Goal: Task Accomplishment & Management: Manage account settings

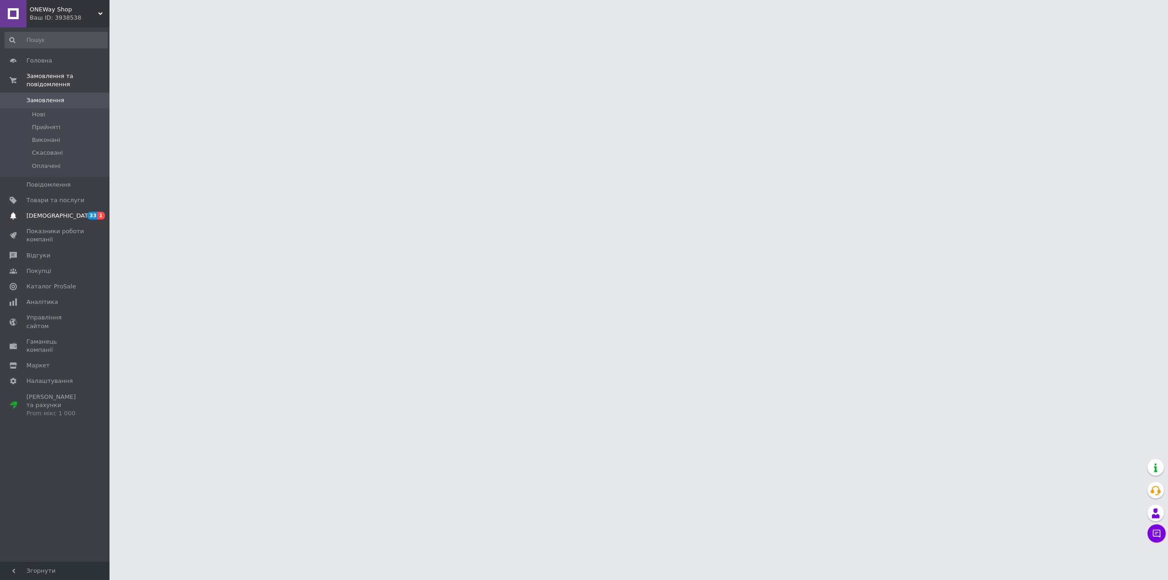
click at [81, 208] on link "[DEMOGRAPHIC_DATA] 33 1" at bounding box center [56, 216] width 112 height 16
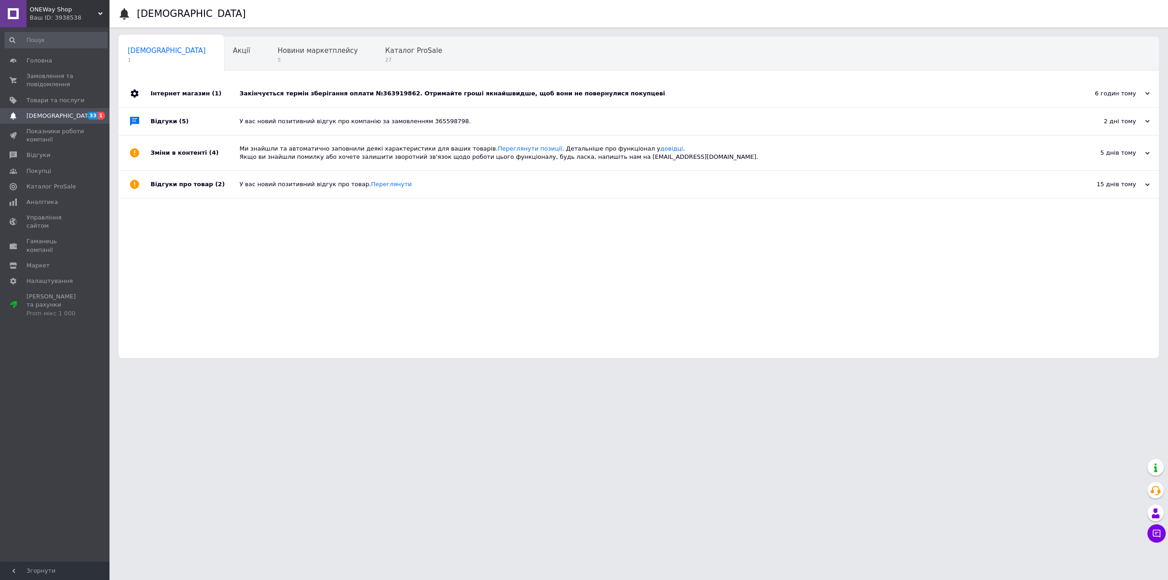
click at [341, 94] on div "Закінчується термін зберігання оплати №363919862. Отримайте гроші якнайшвидше, …" at bounding box center [649, 93] width 819 height 8
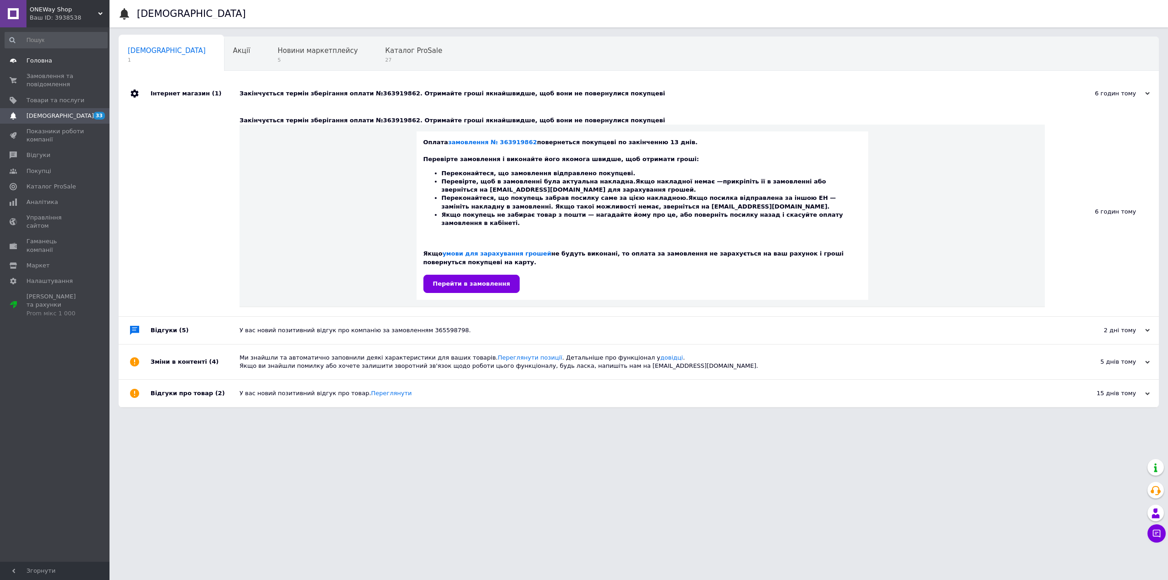
click at [31, 60] on span "Головна" at bounding box center [39, 61] width 26 height 8
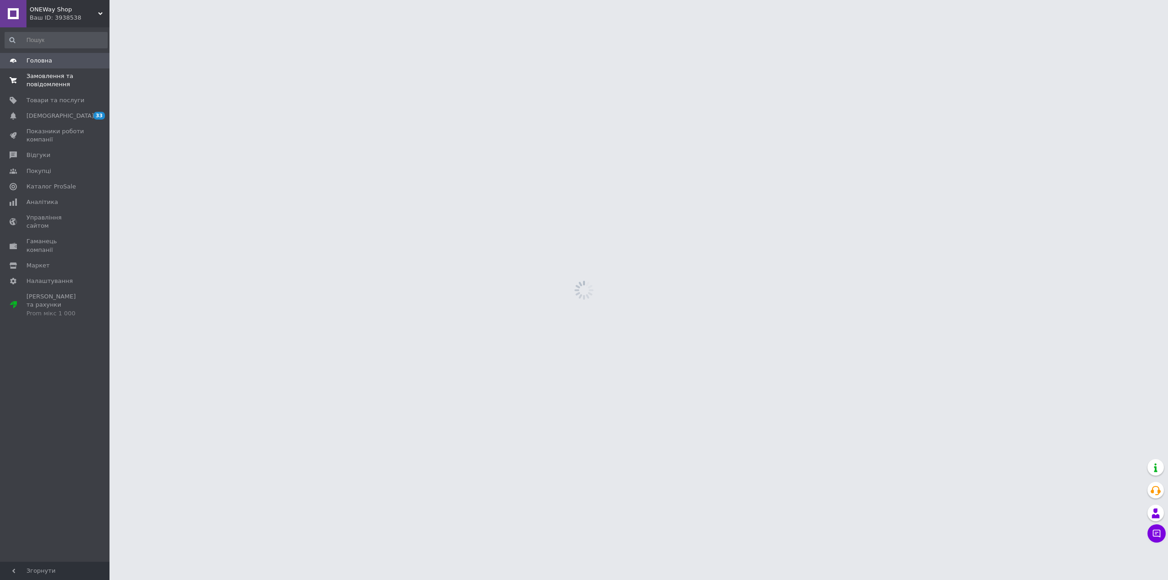
click at [41, 78] on span "Замовлення та повідомлення" at bounding box center [55, 80] width 58 height 16
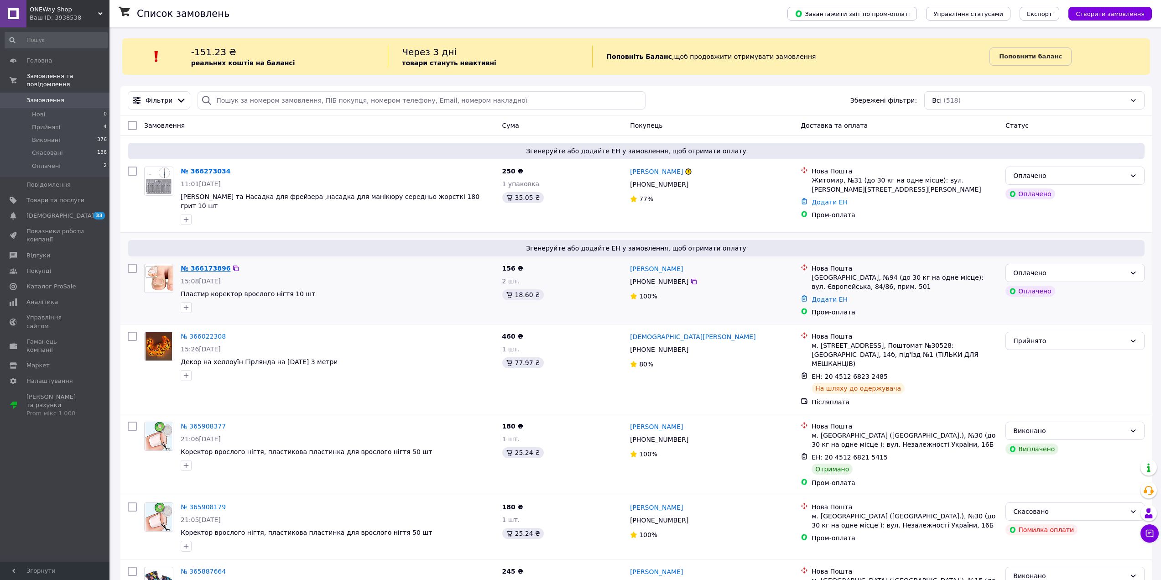
click at [211, 265] on link "№ 366173896" at bounding box center [206, 268] width 50 height 7
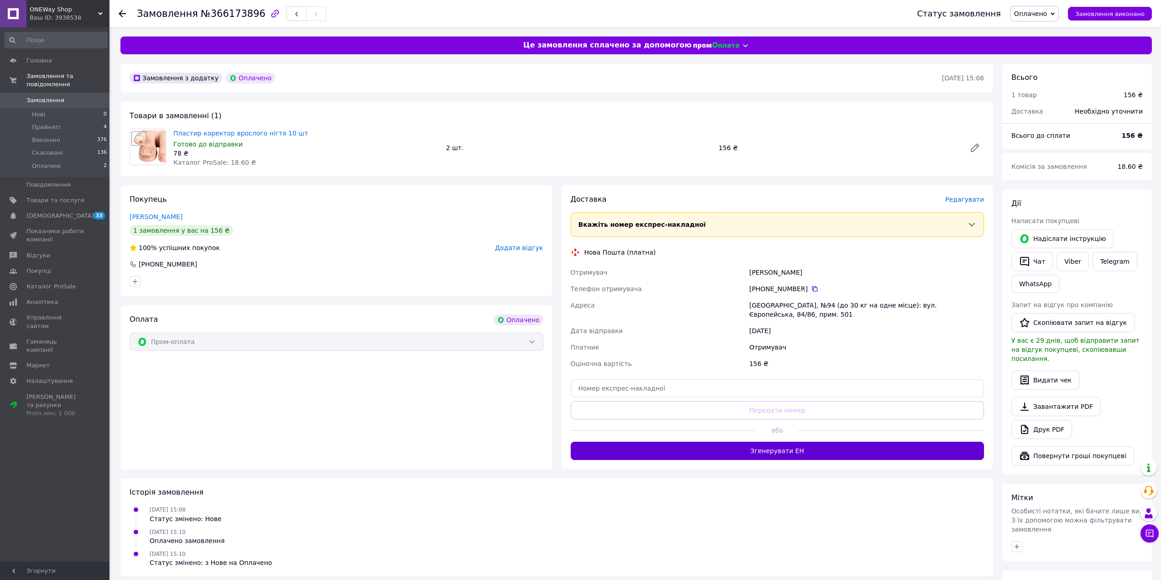
click at [776, 442] on button "Згенерувати ЕН" at bounding box center [778, 451] width 414 height 18
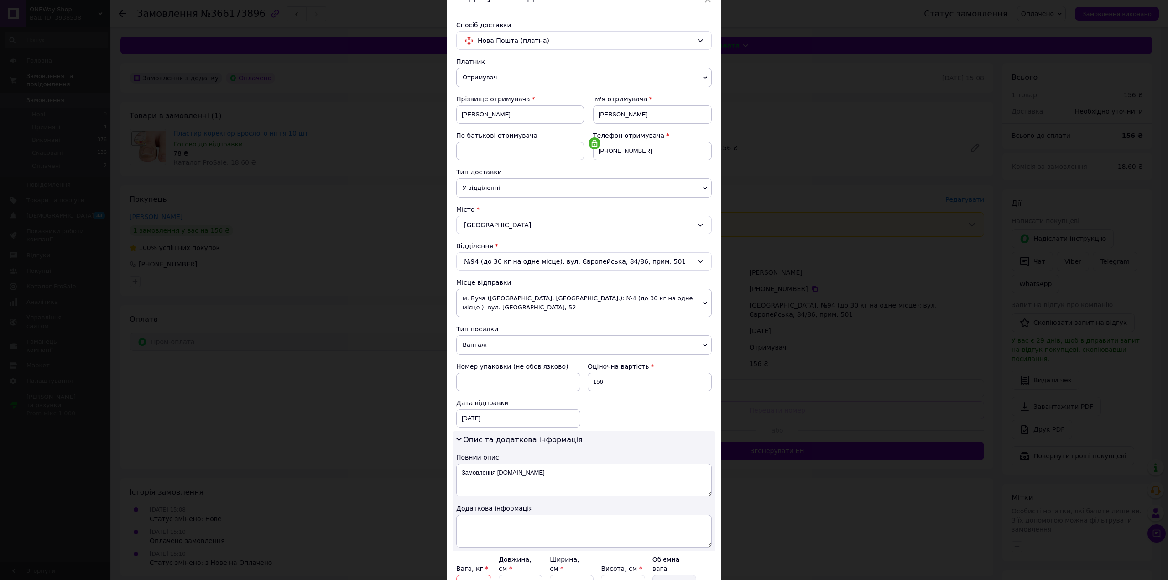
scroll to position [176, 0]
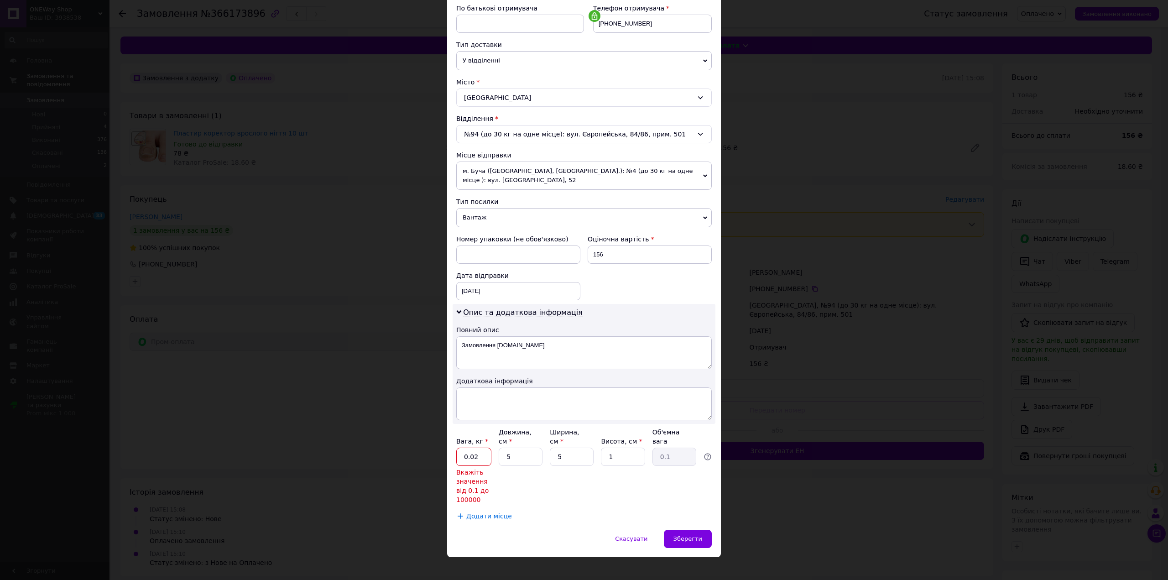
click at [486, 448] on input "0.02" at bounding box center [473, 457] width 35 height 18
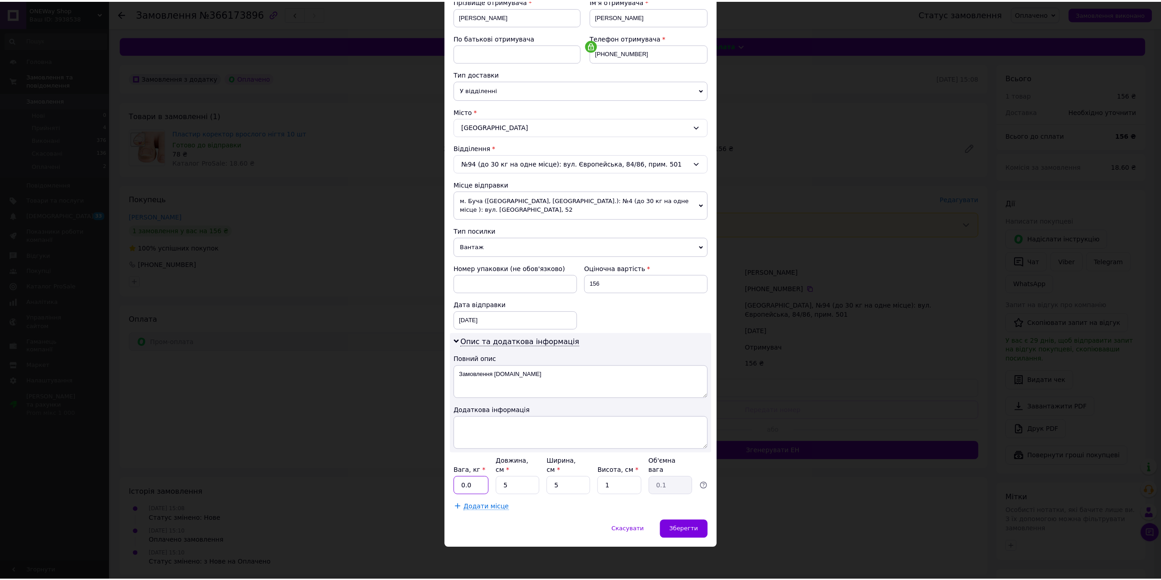
scroll to position [137, 0]
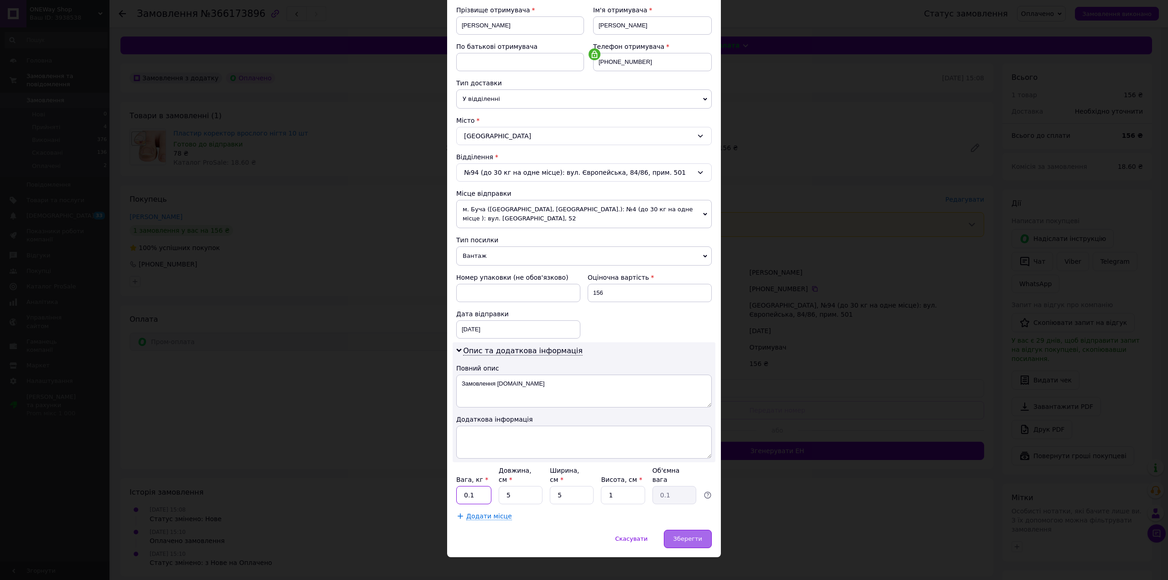
type input "0.1"
click at [689, 535] on span "Зберегти" at bounding box center [688, 538] width 29 height 7
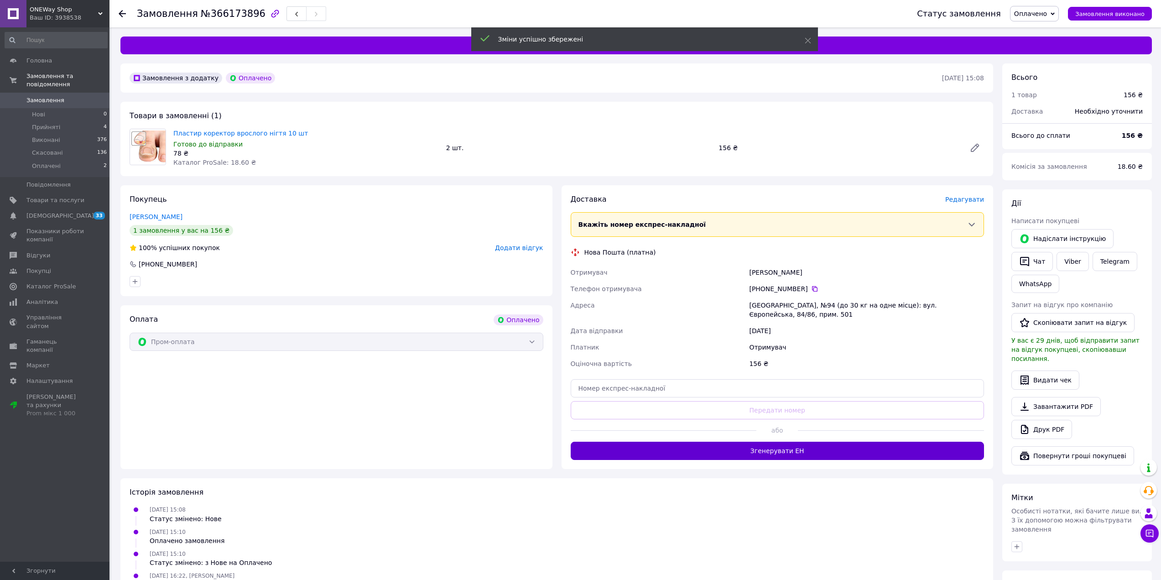
click at [792, 442] on button "Згенерувати ЕН" at bounding box center [778, 451] width 414 height 18
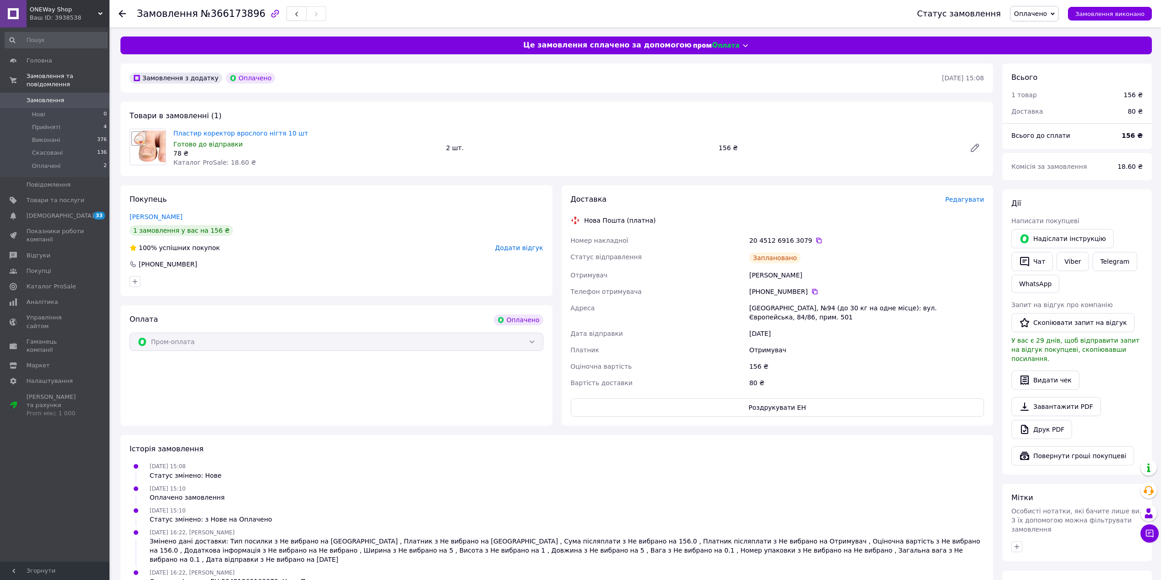
click at [124, 14] on icon at bounding box center [122, 13] width 7 height 7
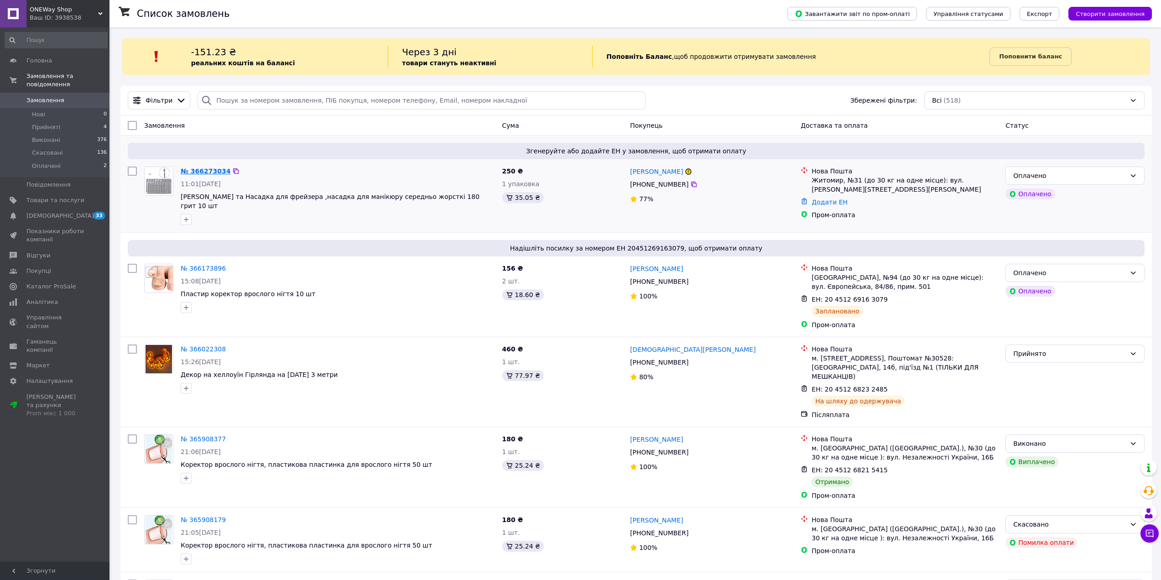
click at [204, 168] on link "№ 366273034" at bounding box center [206, 170] width 50 height 7
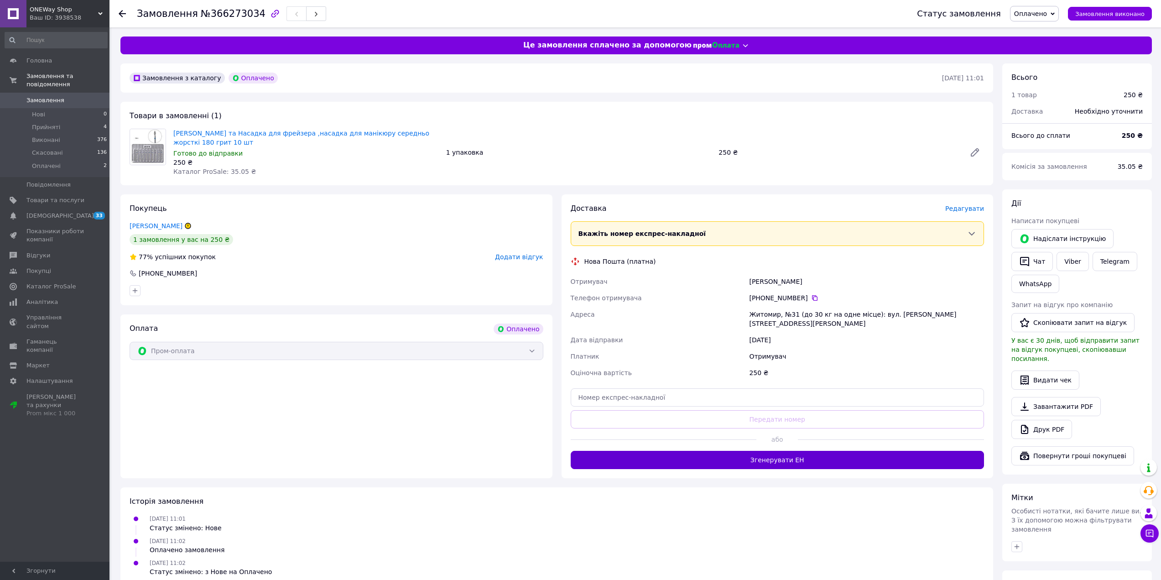
click at [764, 454] on button "Згенерувати ЕН" at bounding box center [778, 460] width 414 height 18
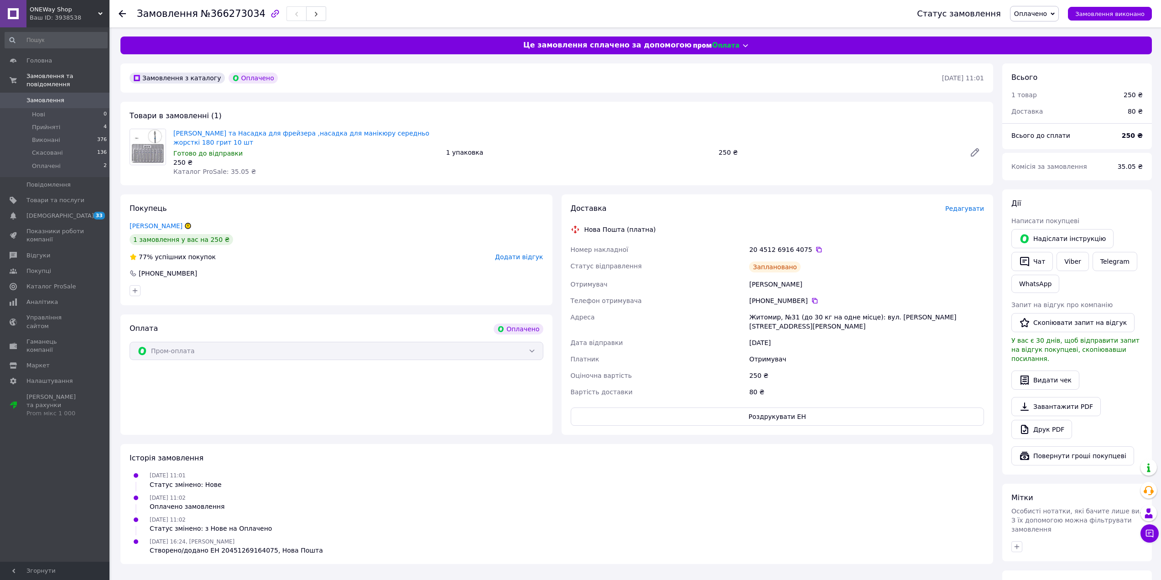
click at [127, 14] on div at bounding box center [128, 13] width 18 height 27
click at [125, 14] on icon at bounding box center [122, 13] width 7 height 7
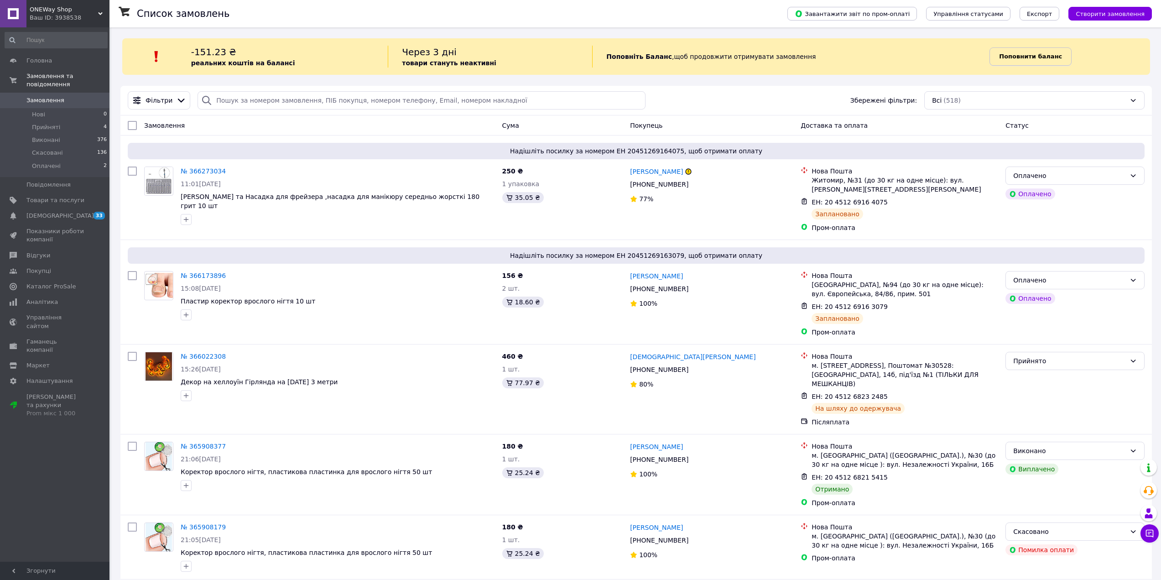
click at [1029, 56] on b "Поповнити баланс" at bounding box center [1030, 56] width 63 height 7
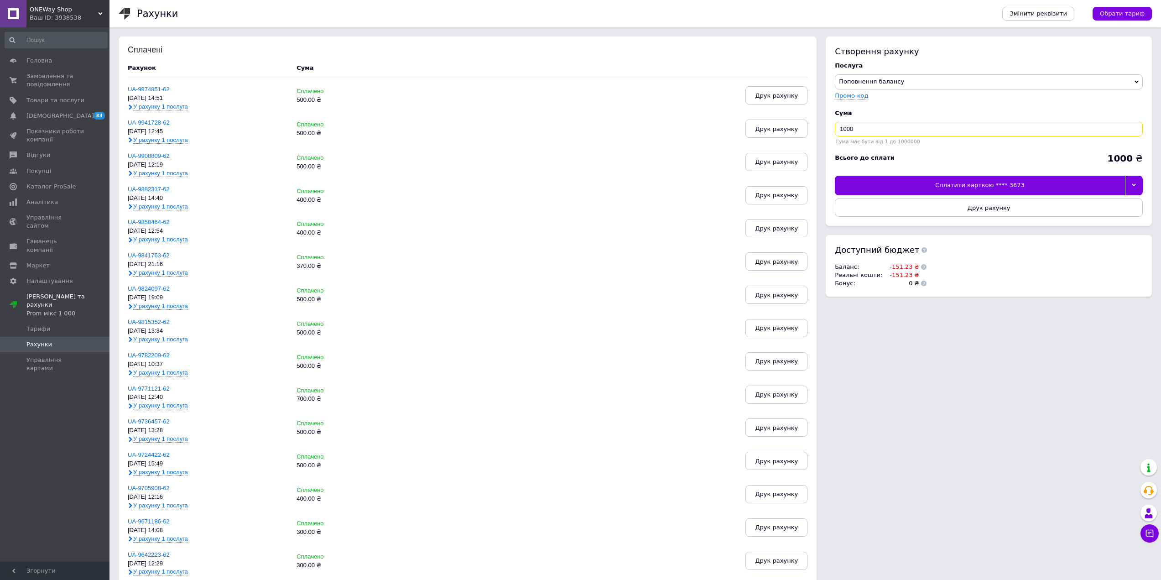
drag, startPoint x: 867, startPoint y: 127, endPoint x: 837, endPoint y: 107, distance: 36.3
click at [845, 120] on div "Cума 1000 Сума має бути від 1 до 1000000" at bounding box center [989, 126] width 308 height 45
type input "1"
type input "500"
click at [1137, 178] on div at bounding box center [1134, 185] width 18 height 19
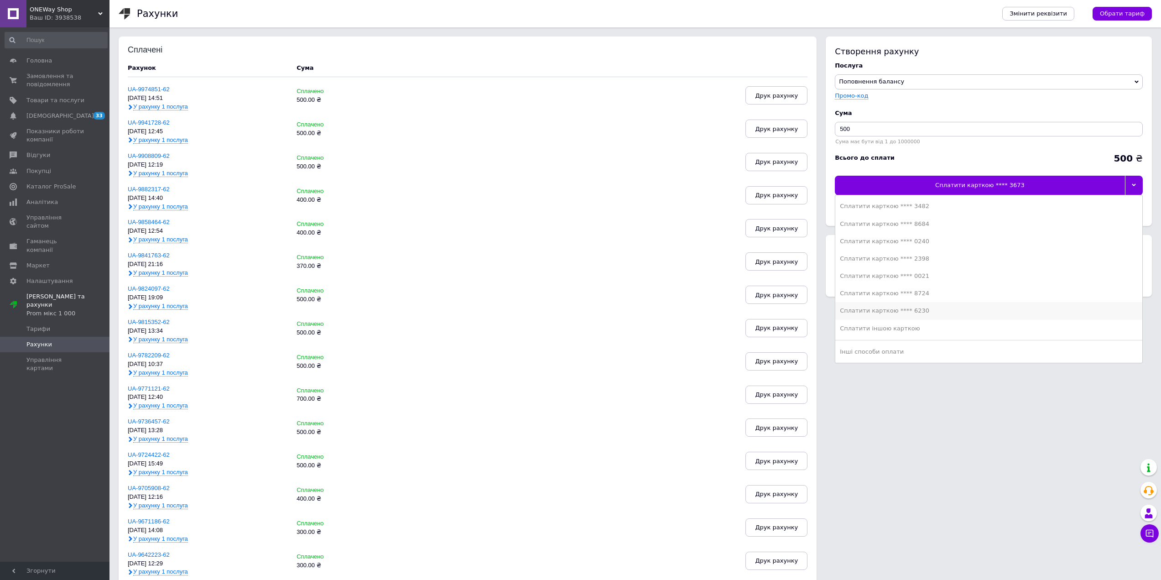
click at [935, 316] on li "Сплатити карткою **** 6230" at bounding box center [989, 310] width 307 height 17
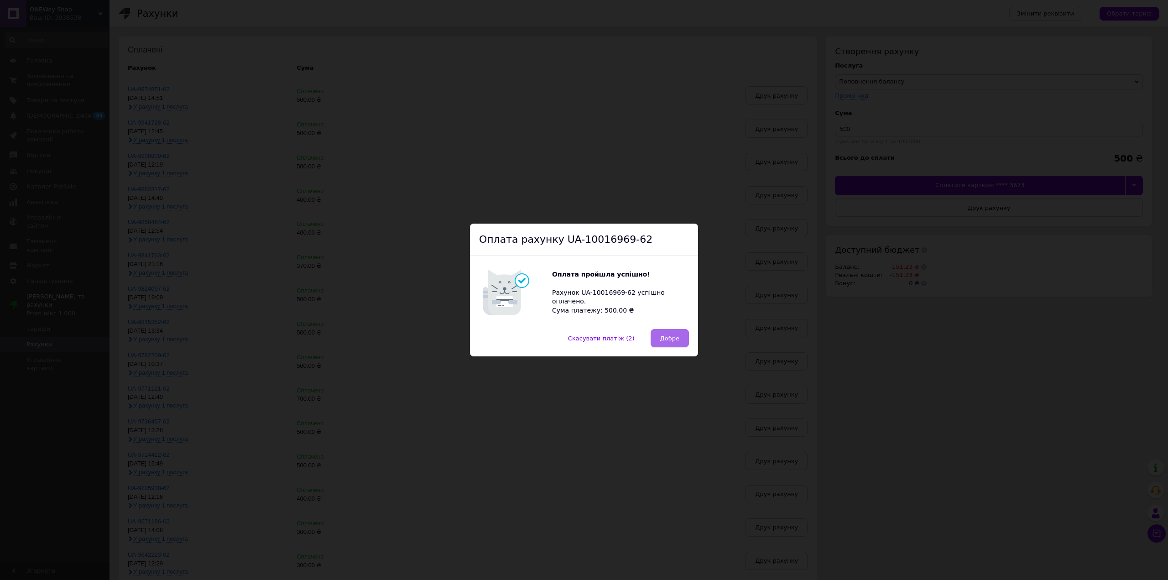
click at [673, 339] on span "Добре" at bounding box center [669, 338] width 19 height 7
